Goal: Task Accomplishment & Management: Complete application form

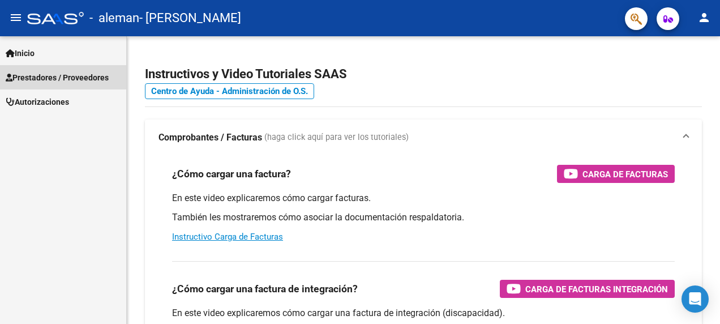
click at [45, 78] on span "Prestadores / Proveedores" at bounding box center [57, 77] width 103 height 12
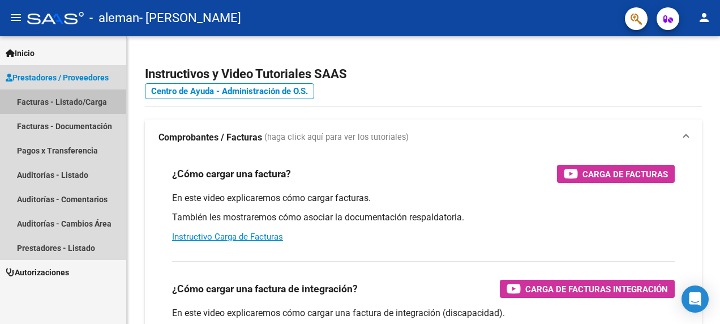
click at [46, 100] on link "Facturas - Listado/Carga" at bounding box center [63, 101] width 126 height 24
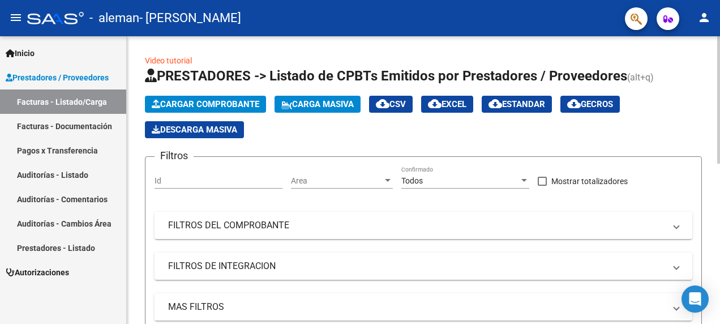
click at [235, 105] on span "Cargar Comprobante" at bounding box center [205, 104] width 107 height 10
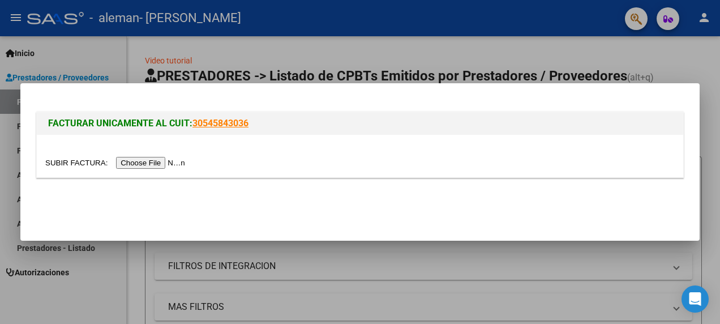
click at [138, 165] on input "file" at bounding box center [116, 163] width 143 height 12
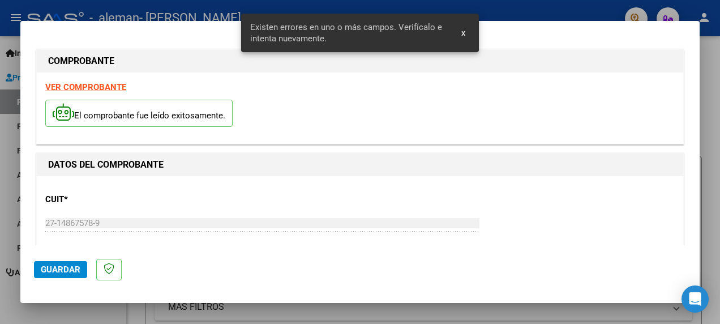
click at [98, 89] on strong "VER COMPROBANTE" at bounding box center [85, 87] width 81 height 10
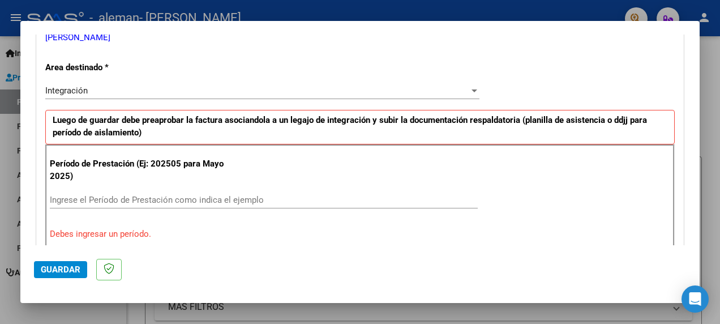
scroll to position [283, 0]
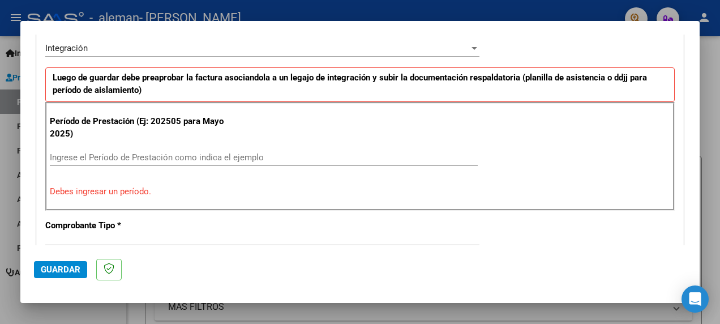
click at [113, 154] on input "Ingrese el Período de Prestación como indica el ejemplo" at bounding box center [264, 157] width 428 height 10
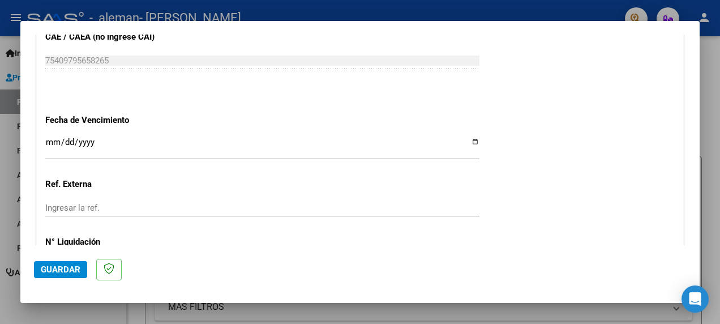
scroll to position [735, 0]
type input "202509"
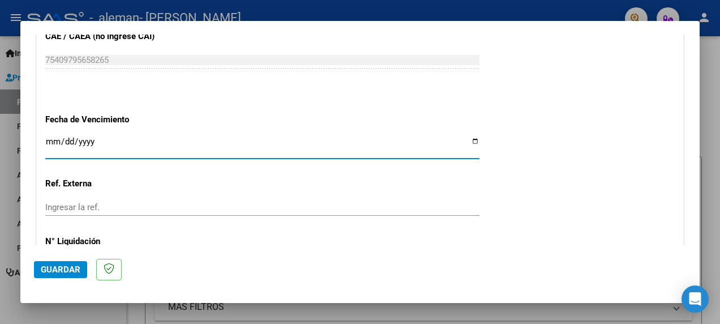
click at [467, 137] on input "Ingresar la fecha" at bounding box center [262, 146] width 434 height 18
type input "2025-10-16"
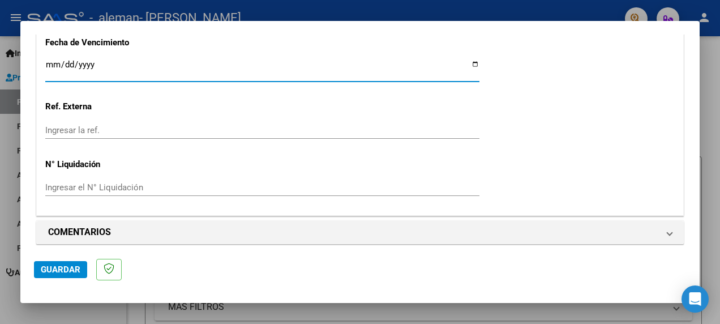
scroll to position [817, 0]
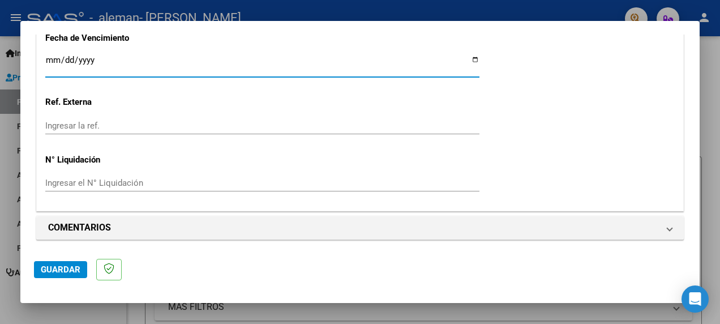
click at [71, 266] on span "Guardar" at bounding box center [61, 269] width 40 height 10
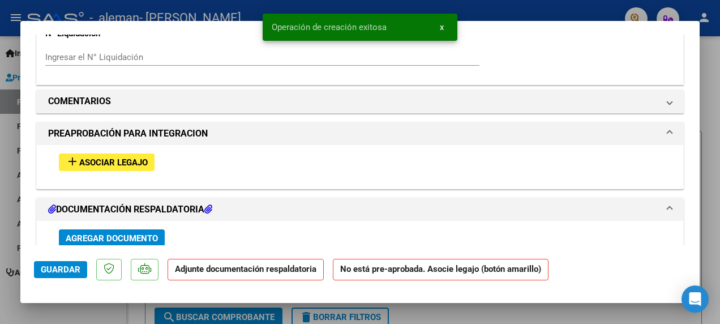
scroll to position [962, 0]
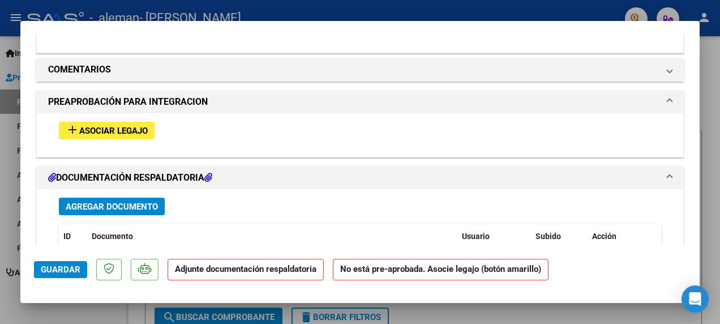
click at [130, 129] on span "Asociar Legajo" at bounding box center [113, 131] width 68 height 10
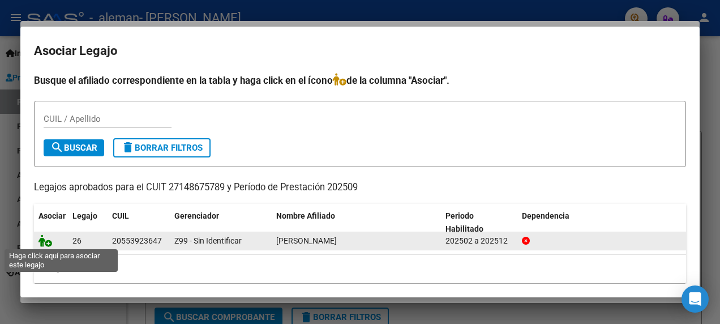
click at [43, 240] on icon at bounding box center [45, 240] width 14 height 12
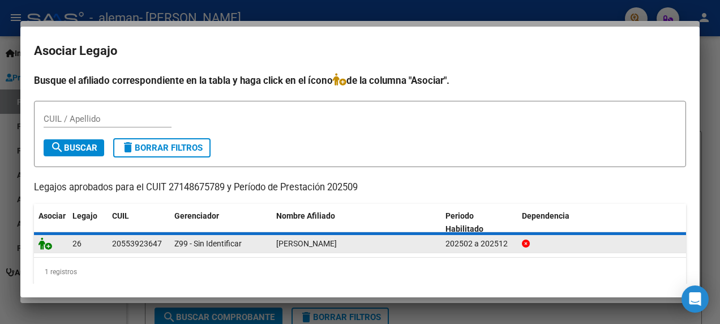
click at [43, 240] on icon at bounding box center [45, 243] width 14 height 12
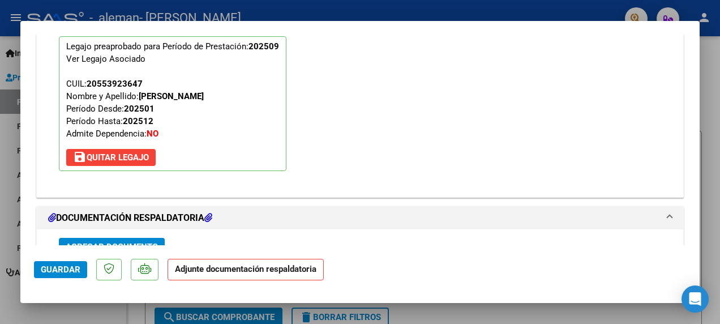
scroll to position [1104, 0]
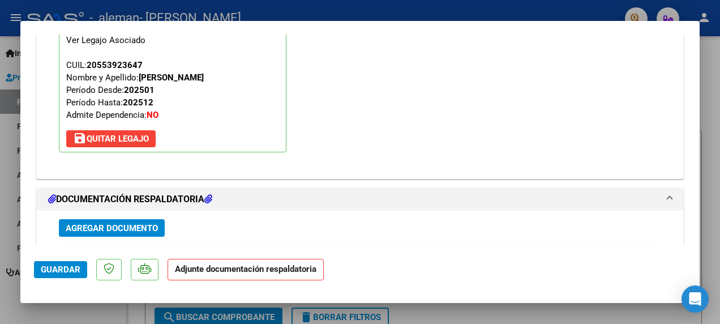
click at [130, 223] on span "Agregar Documento" at bounding box center [112, 228] width 92 height 10
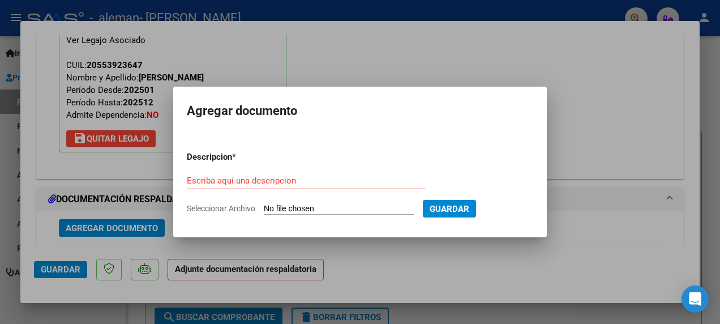
click at [352, 211] on input "Seleccionar Archivo" at bounding box center [339, 209] width 150 height 11
type input "C:\fakepath\Plan Asis Fono 9-25.pdf"
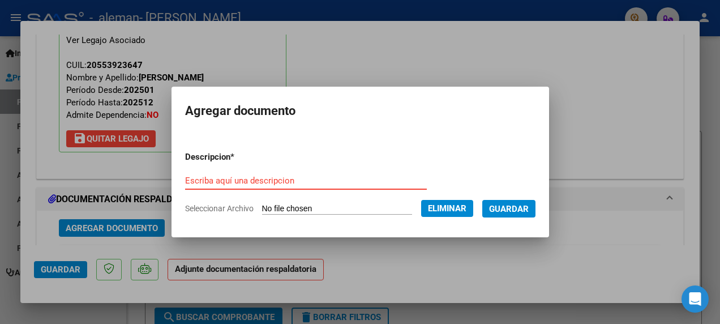
click at [233, 178] on input "Escriba aquí una descripcion" at bounding box center [306, 180] width 242 height 10
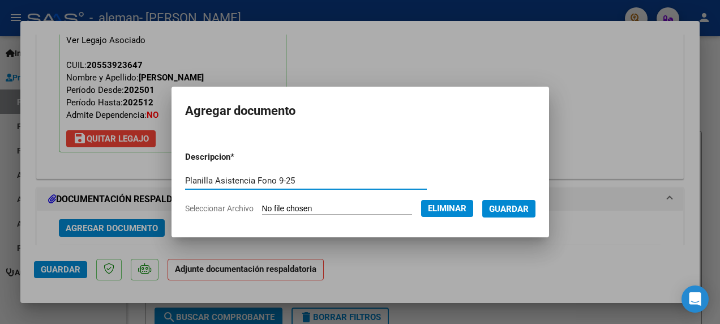
type input "Planilla Asistencia Fono 9-25"
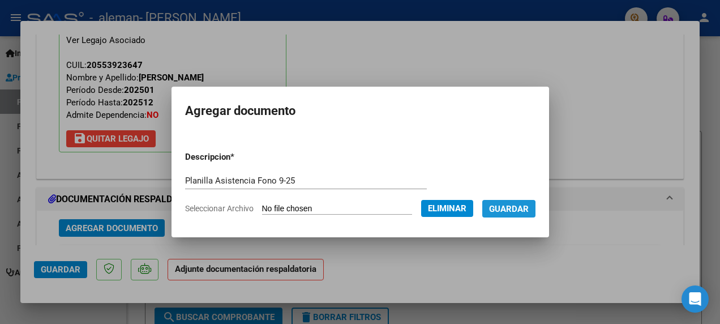
click at [525, 209] on span "Guardar" at bounding box center [509, 209] width 40 height 10
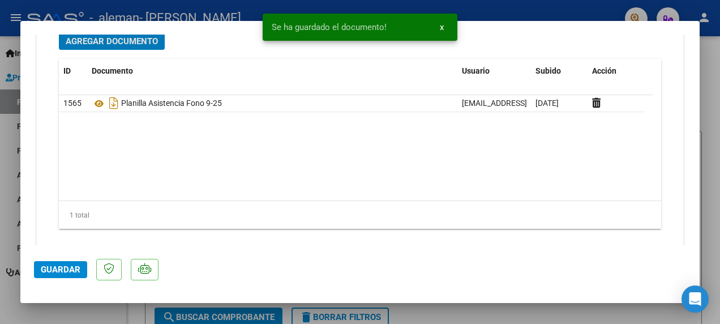
scroll to position [1306, 0]
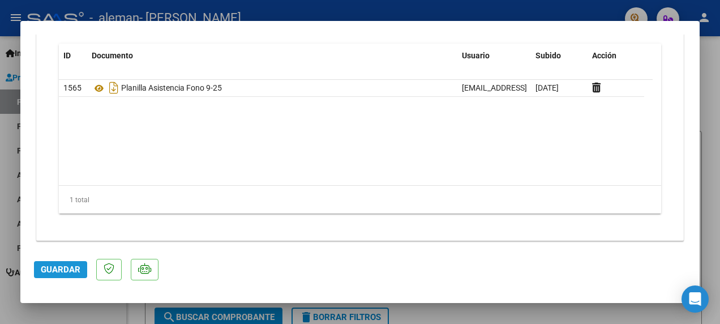
click at [59, 267] on span "Guardar" at bounding box center [61, 269] width 40 height 10
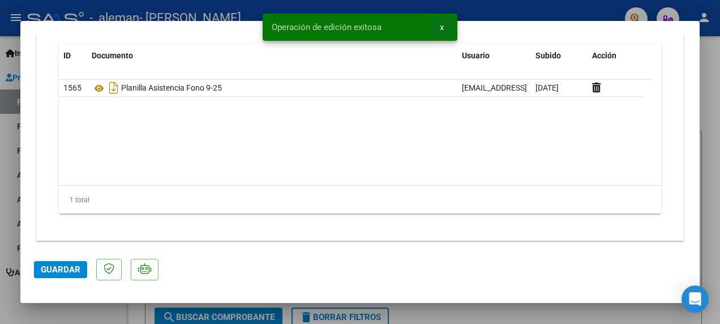
click at [445, 27] on button "x" at bounding box center [442, 27] width 22 height 20
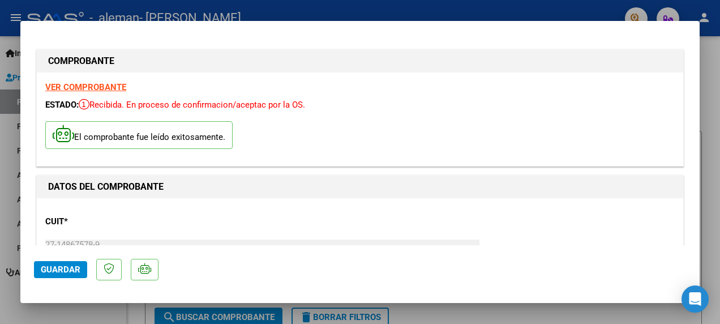
scroll to position [0, 0]
click at [712, 79] on div at bounding box center [360, 162] width 720 height 324
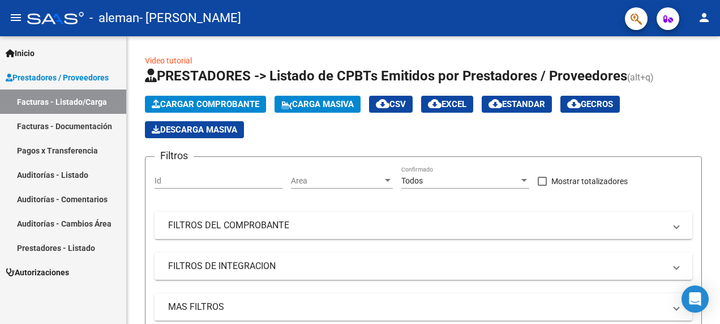
click at [709, 20] on mat-icon "person" at bounding box center [704, 18] width 14 height 14
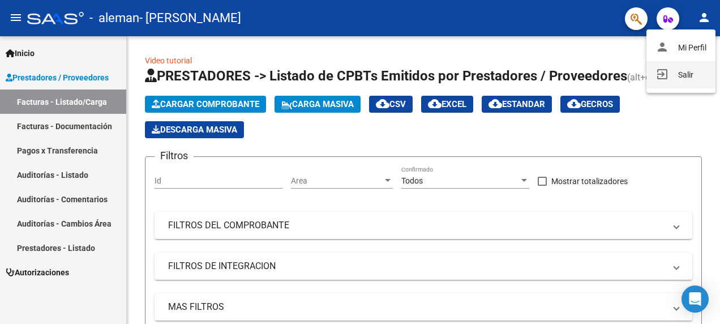
click at [679, 76] on button "exit_to_app Salir" at bounding box center [680, 74] width 69 height 27
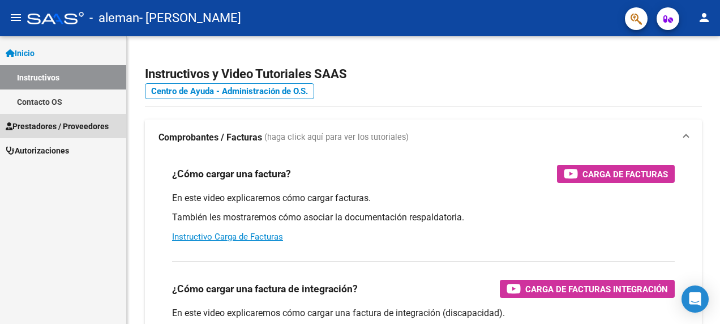
click at [43, 127] on span "Prestadores / Proveedores" at bounding box center [57, 126] width 103 height 12
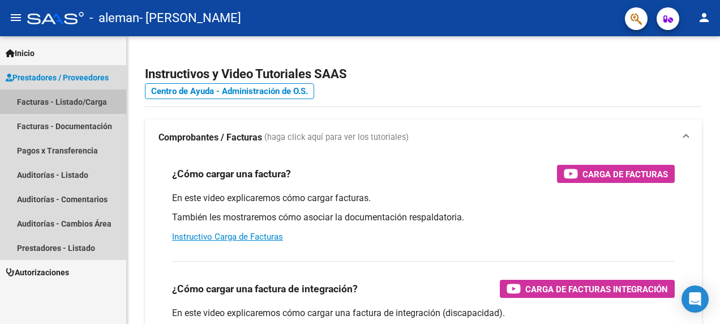
click at [44, 98] on link "Facturas - Listado/Carga" at bounding box center [63, 101] width 126 height 24
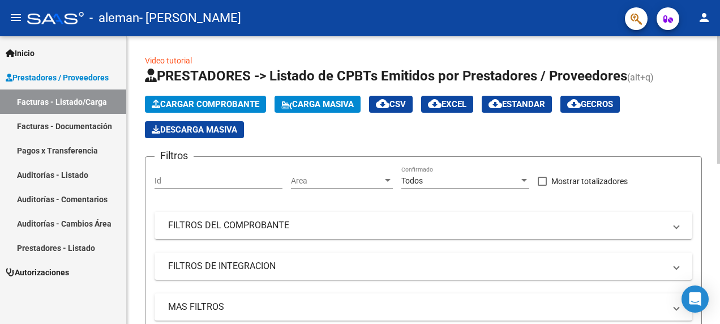
click at [208, 101] on span "Cargar Comprobante" at bounding box center [205, 104] width 107 height 10
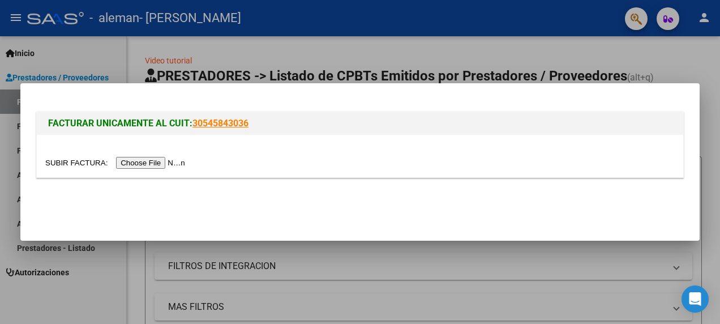
click at [143, 163] on input "file" at bounding box center [116, 163] width 143 height 12
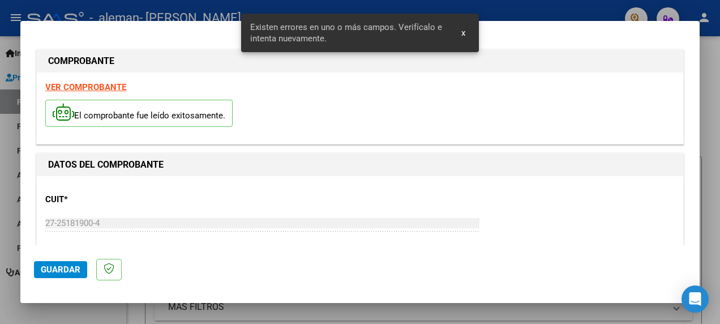
click at [97, 85] on strong "VER COMPROBANTE" at bounding box center [85, 87] width 81 height 10
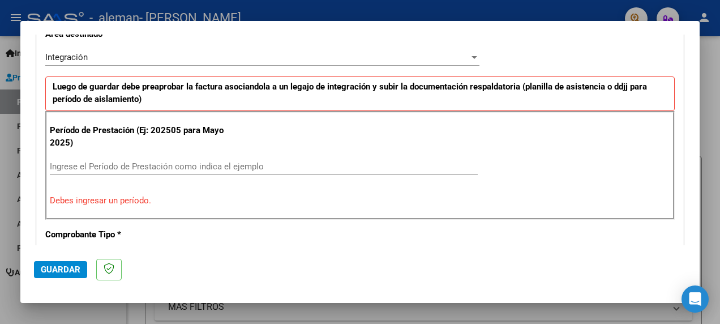
scroll to position [283, 0]
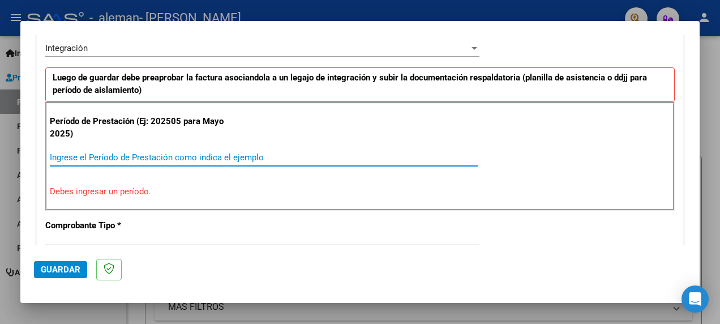
click at [113, 153] on input "Ingrese el Período de Prestación como indica el ejemplo" at bounding box center [264, 157] width 428 height 10
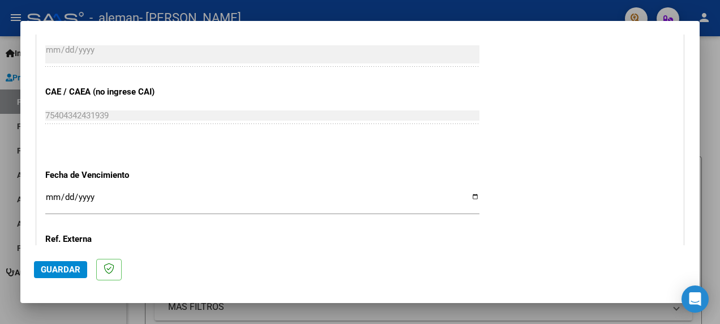
scroll to position [760, 0]
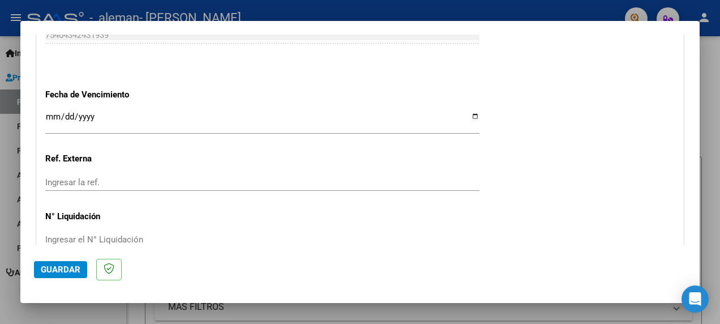
type input "202509"
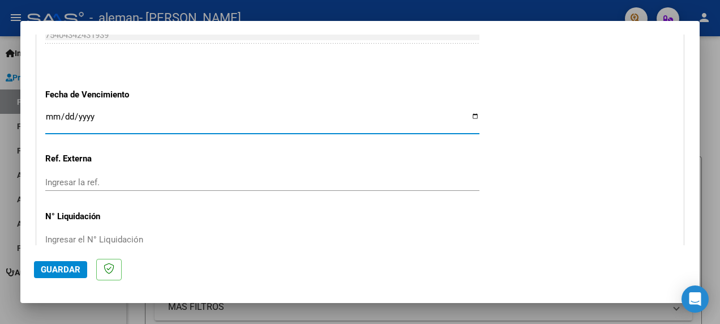
click at [468, 113] on input "Ingresar la fecha" at bounding box center [262, 121] width 434 height 18
type input "2025-10-12"
click at [67, 269] on span "Guardar" at bounding box center [61, 269] width 40 height 10
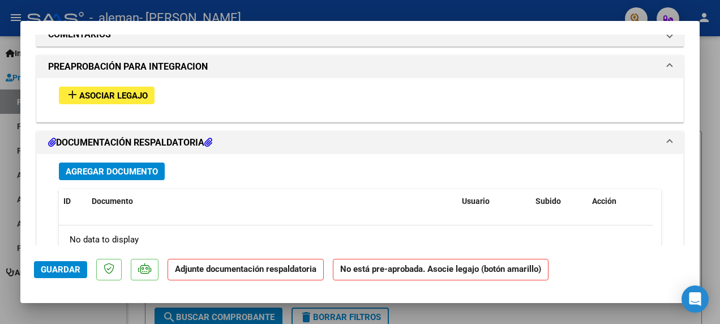
scroll to position [1018, 0]
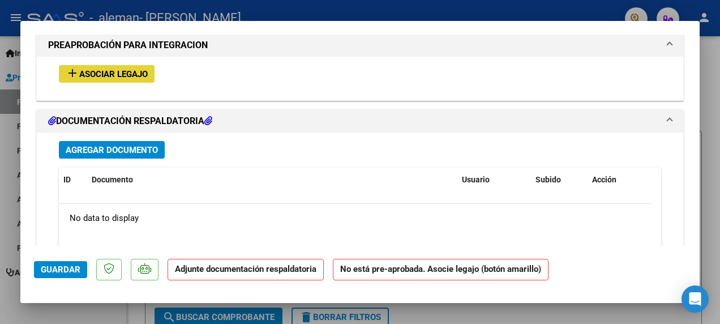
click at [101, 71] on span "Asociar Legajo" at bounding box center [113, 74] width 68 height 10
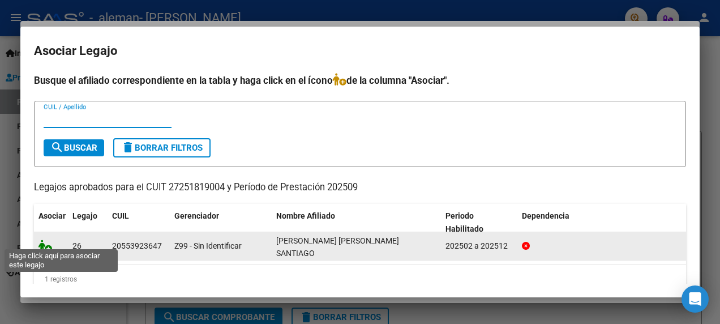
click at [43, 240] on icon at bounding box center [45, 245] width 14 height 12
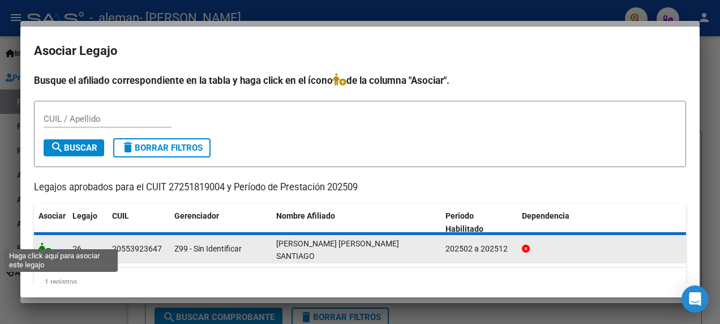
click at [43, 242] on icon at bounding box center [45, 248] width 14 height 12
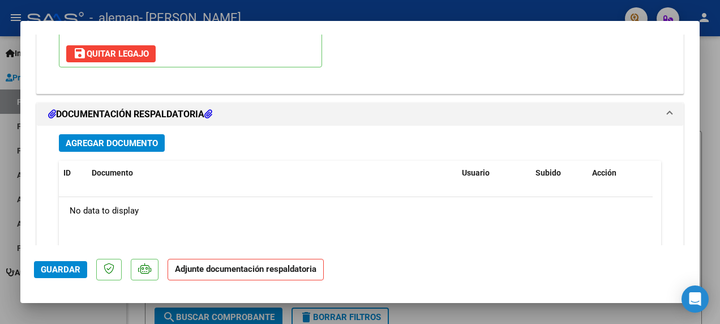
scroll to position [1217, 0]
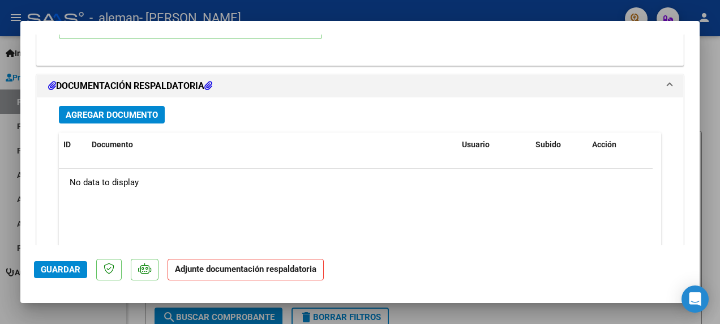
click at [124, 106] on button "Agregar Documento" at bounding box center [112, 115] width 106 height 18
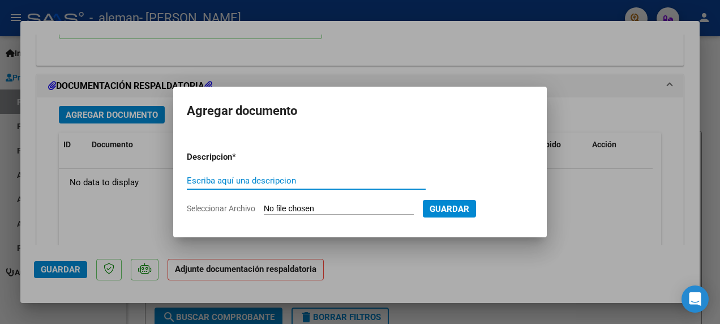
click at [342, 212] on input "Seleccionar Archivo" at bounding box center [339, 209] width 150 height 11
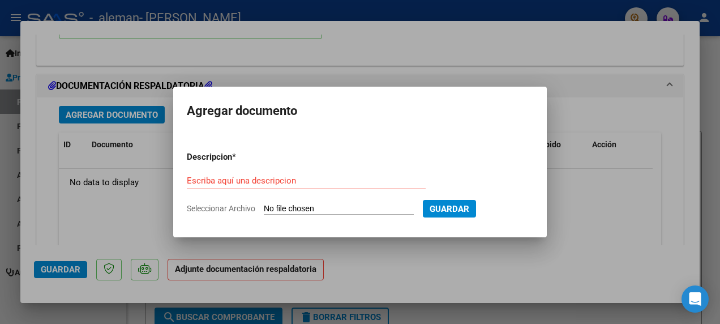
type input "C:\fakepath\Plan Asis Psicologa 9-25.pdf"
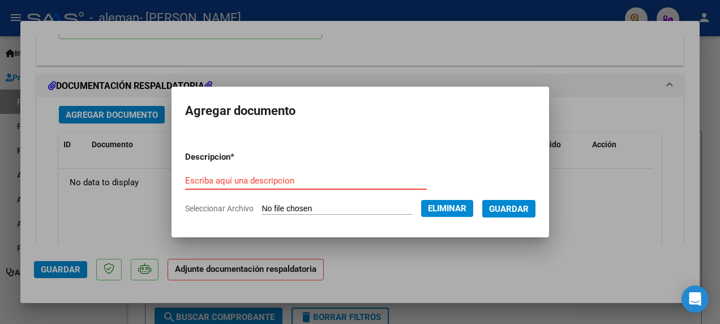
click at [258, 179] on input "Escriba aquí una descripcion" at bounding box center [306, 180] width 242 height 10
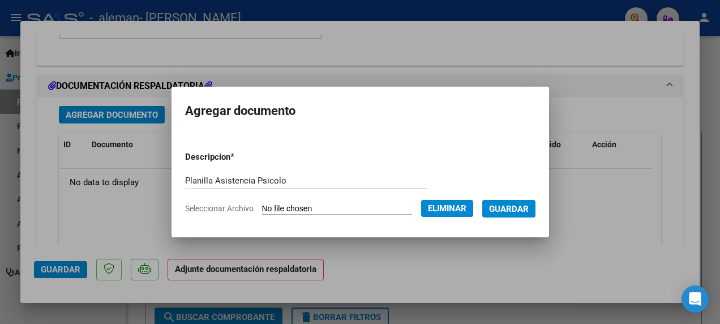
click at [329, 141] on mat-dialog-content "Descripcion * Planilla Asistencia Psicolo Escriba aquí una descripcion Seleccio…" at bounding box center [359, 178] width 377 height 90
click at [269, 179] on input "Planilla Asistencia Psicolo" at bounding box center [306, 180] width 242 height 10
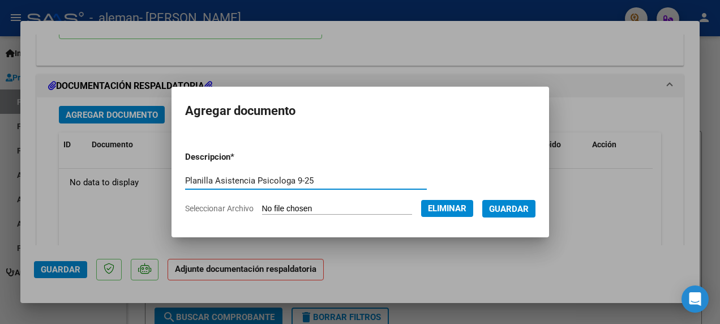
type input "Planilla Asistencia Psicologa 9-25"
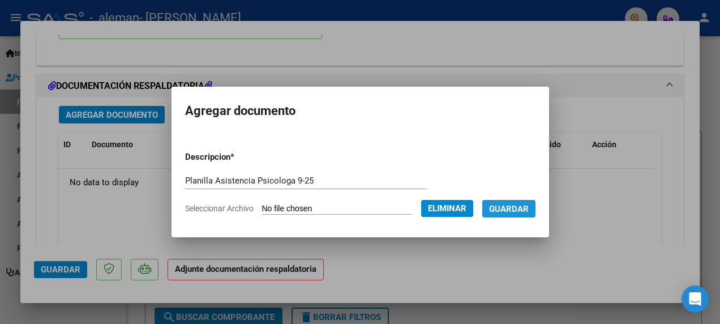
click at [528, 210] on span "Guardar" at bounding box center [509, 209] width 40 height 10
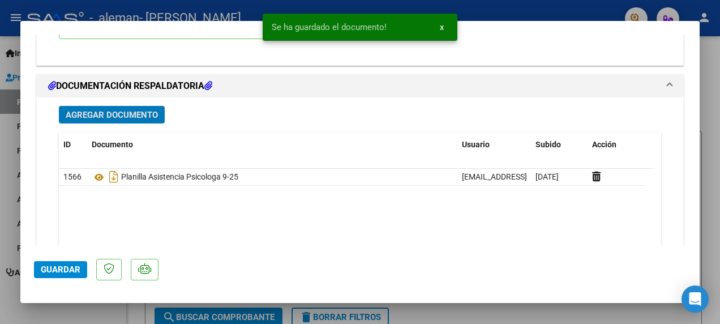
click at [62, 266] on span "Guardar" at bounding box center [61, 269] width 40 height 10
click at [705, 119] on div at bounding box center [360, 162] width 720 height 324
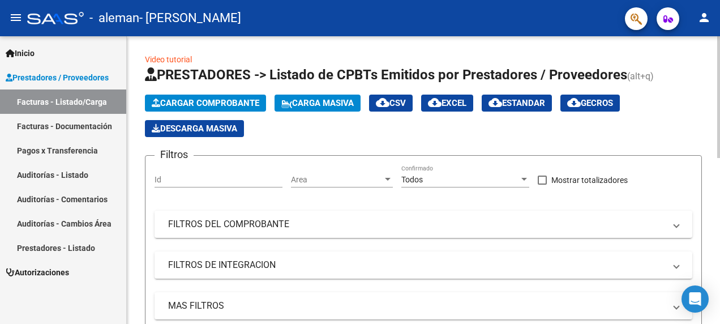
scroll to position [0, 0]
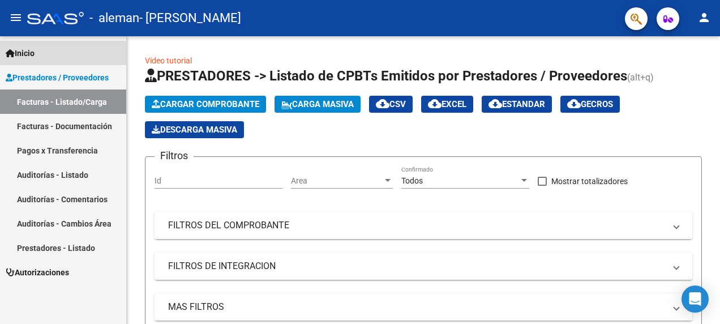
click at [26, 54] on span "Inicio" at bounding box center [20, 53] width 29 height 12
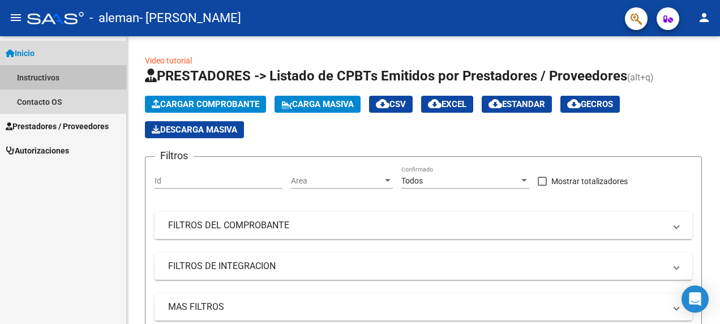
click at [27, 75] on link "Instructivos" at bounding box center [63, 77] width 126 height 24
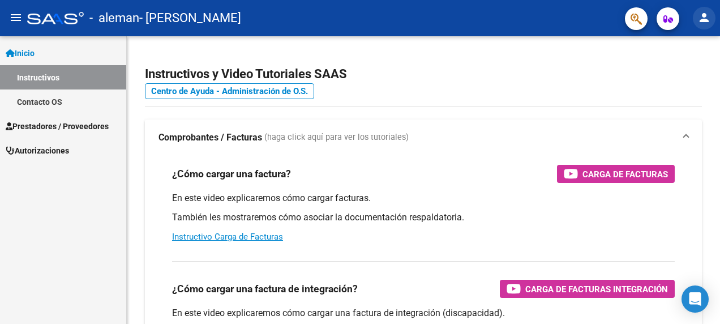
click at [707, 16] on mat-icon "person" at bounding box center [704, 18] width 14 height 14
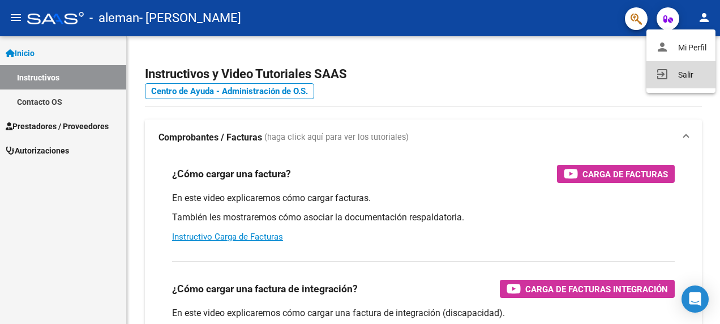
click at [688, 78] on button "exit_to_app Salir" at bounding box center [680, 74] width 69 height 27
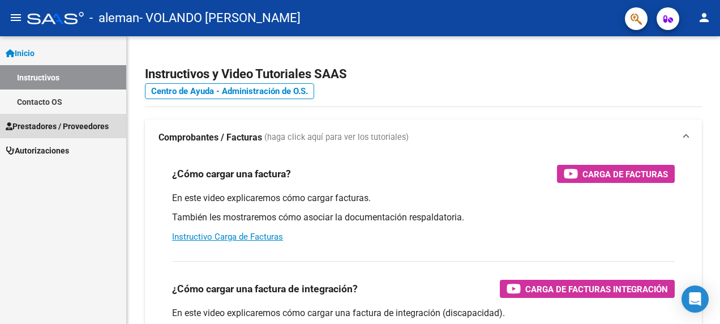
click at [40, 123] on span "Prestadores / Proveedores" at bounding box center [57, 126] width 103 height 12
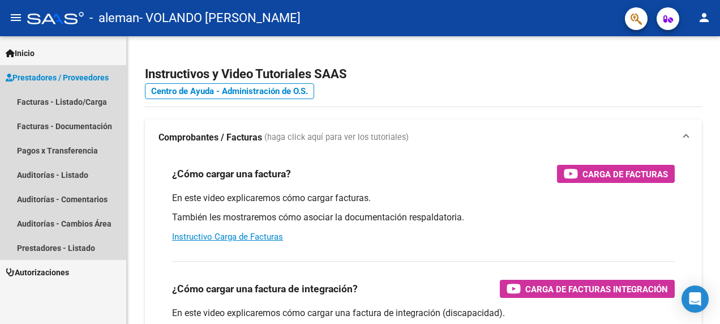
click at [67, 78] on span "Prestadores / Proveedores" at bounding box center [57, 77] width 103 height 12
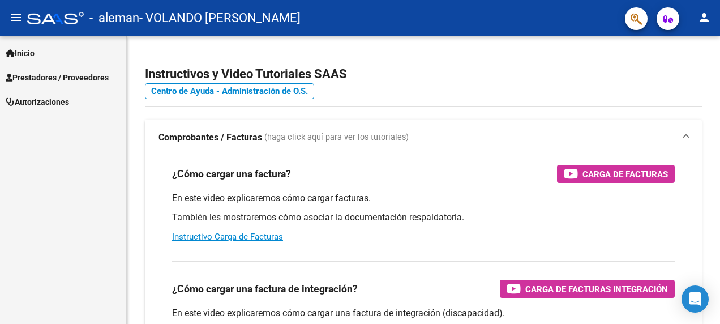
click at [97, 76] on span "Prestadores / Proveedores" at bounding box center [57, 77] width 103 height 12
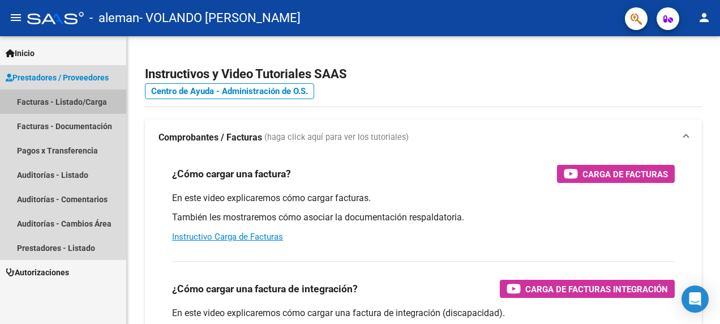
click at [78, 104] on link "Facturas - Listado/Carga" at bounding box center [63, 101] width 126 height 24
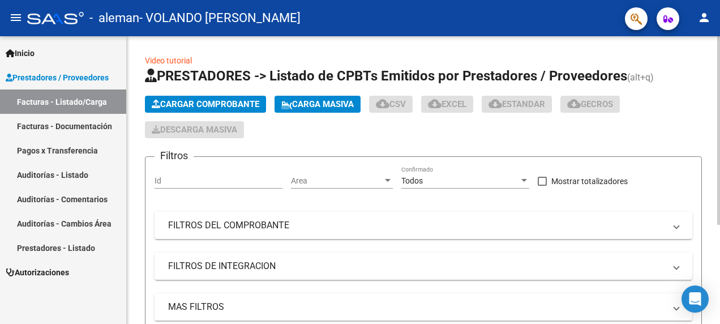
click at [200, 105] on span "Cargar Comprobante" at bounding box center [205, 104] width 107 height 10
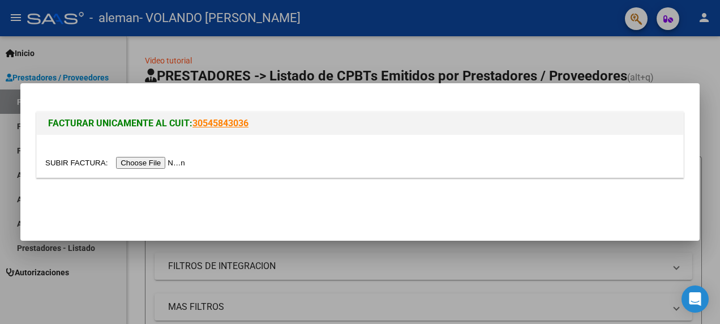
click at [146, 164] on input "file" at bounding box center [116, 163] width 143 height 12
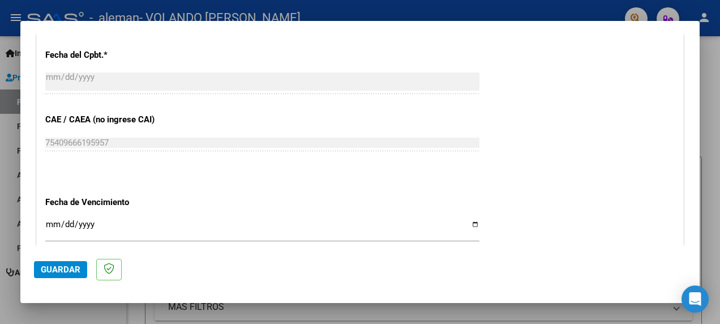
scroll to position [739, 0]
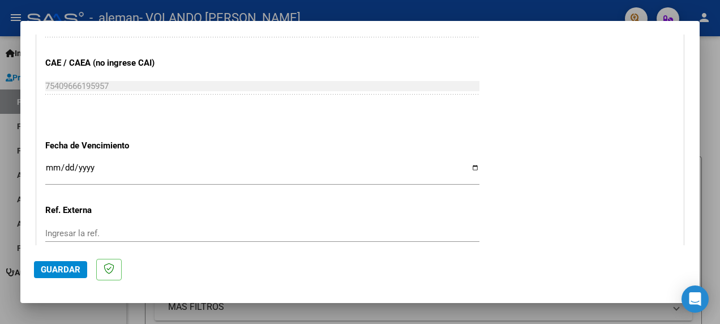
click at [467, 163] on input "Ingresar la fecha" at bounding box center [262, 172] width 434 height 18
type input "[DATE]"
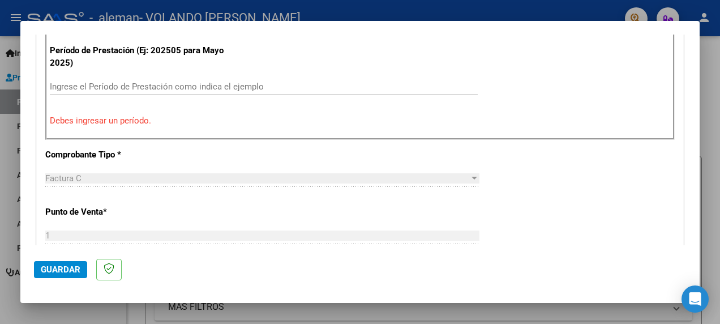
scroll to position [343, 0]
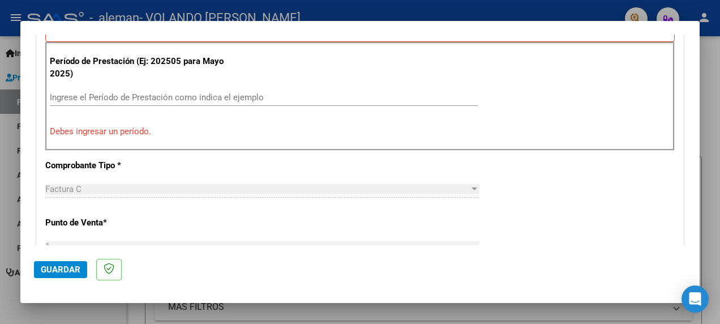
click at [127, 94] on input "Ingrese el Período de Prestación como indica el ejemplo" at bounding box center [264, 97] width 428 height 10
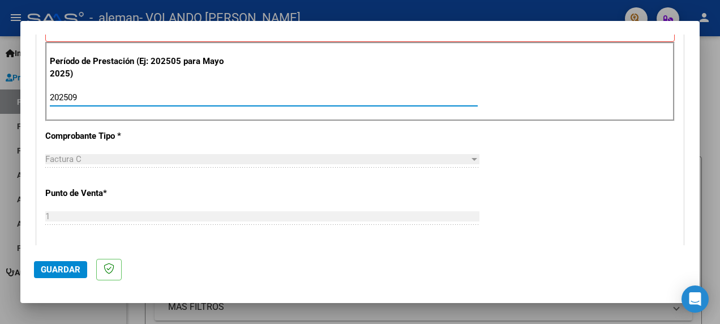
type input "202509"
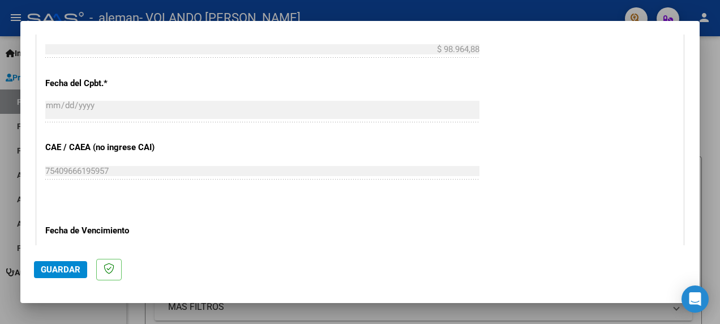
scroll to position [626, 0]
click at [61, 267] on span "Guardar" at bounding box center [61, 269] width 40 height 10
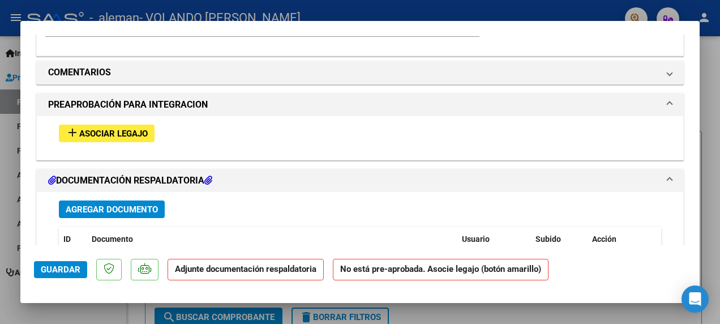
scroll to position [962, 0]
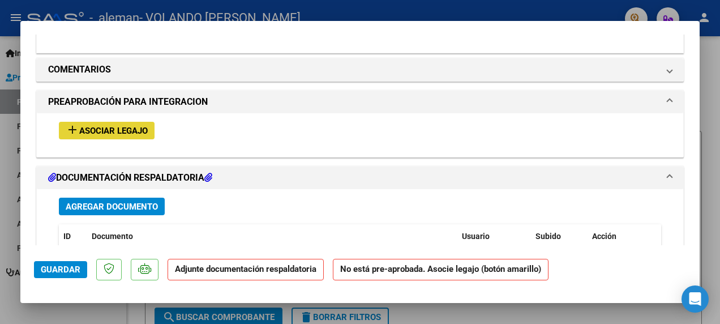
click at [123, 126] on span "Asociar Legajo" at bounding box center [113, 131] width 68 height 10
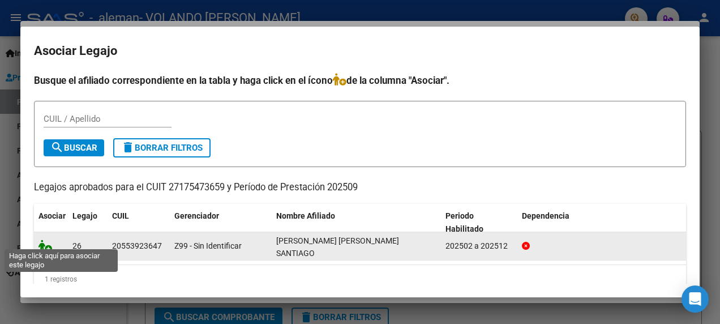
click at [49, 245] on icon at bounding box center [45, 245] width 14 height 12
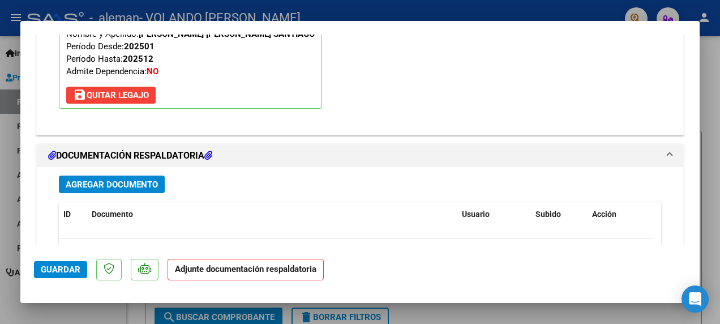
scroll to position [1161, 0]
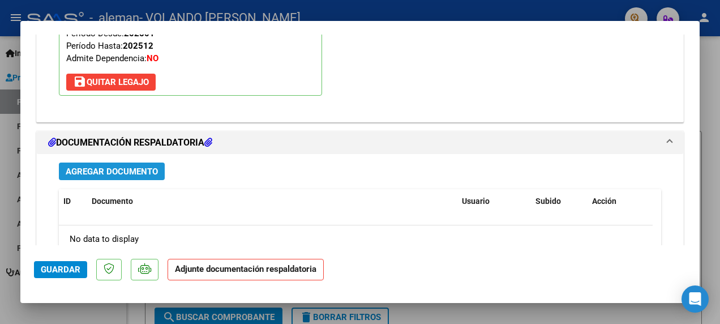
click at [132, 166] on span "Agregar Documento" at bounding box center [112, 171] width 92 height 10
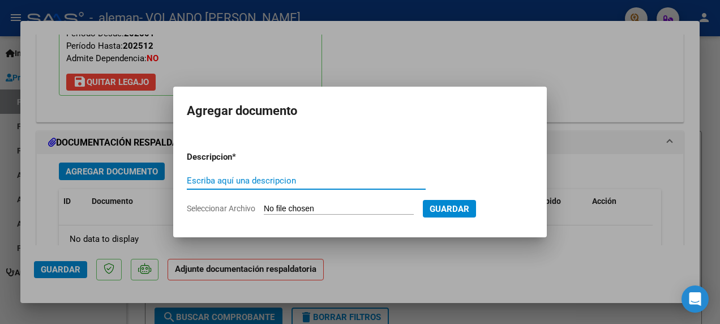
click at [368, 209] on input "Seleccionar Archivo" at bounding box center [339, 209] width 150 height 11
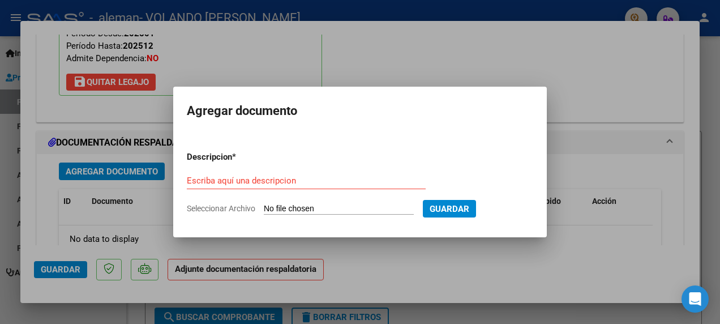
type input "C:\fakepath\Asist Psicopedago 9-25.pdf"
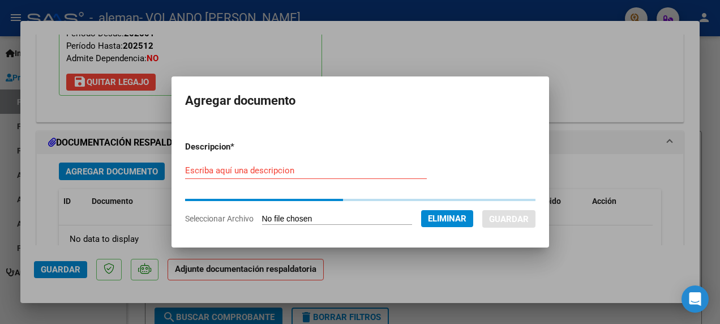
click at [294, 166] on input "Escriba aquí una descripcion" at bounding box center [306, 170] width 242 height 10
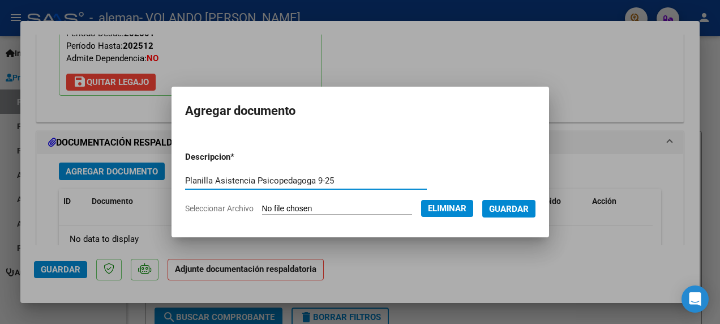
type input "Planilla Asistencia Psicopedagoga 9-25"
click at [522, 209] on span "Guardar" at bounding box center [509, 209] width 40 height 10
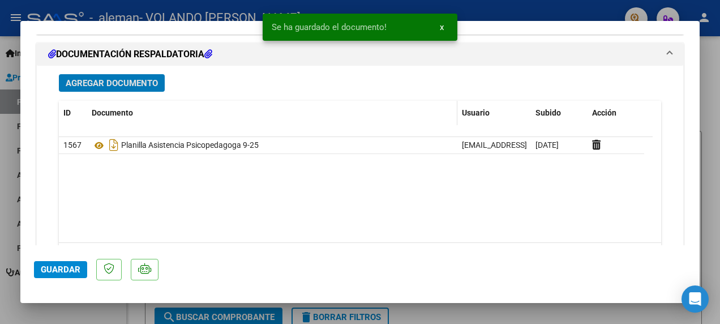
scroll to position [1274, 0]
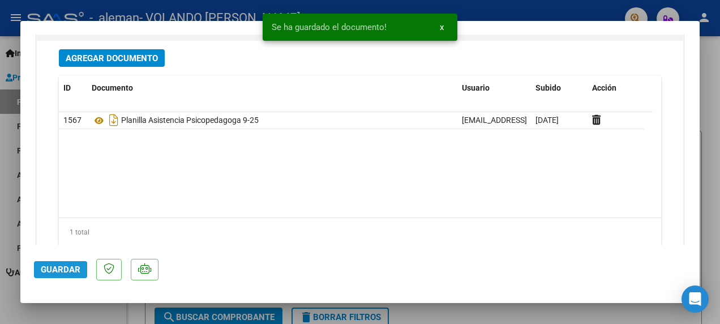
click at [47, 273] on span "Guardar" at bounding box center [61, 269] width 40 height 10
click at [714, 100] on div at bounding box center [360, 162] width 720 height 324
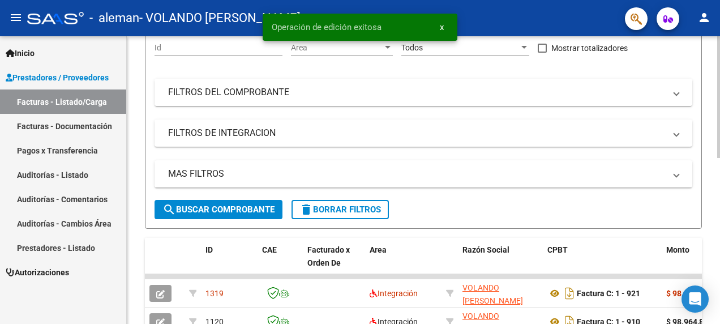
scroll to position [170, 0]
